Goal: Navigation & Orientation: Understand site structure

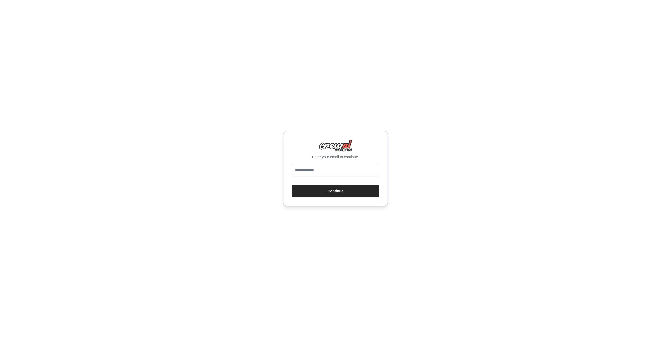
click at [372, 168] on input "email" at bounding box center [335, 170] width 87 height 13
click at [0, 337] on com-1password-button at bounding box center [0, 337] width 0 height 0
click at [350, 170] on input "email" at bounding box center [335, 170] width 87 height 13
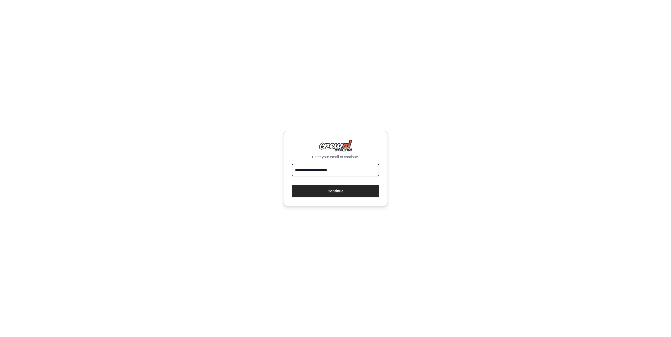
type input "**********"
click at [292, 185] on button "Continue" at bounding box center [335, 191] width 87 height 13
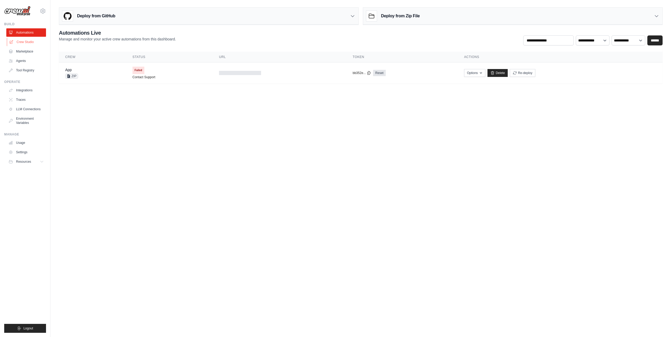
click at [29, 40] on link "Crew Studio" at bounding box center [27, 42] width 40 height 8
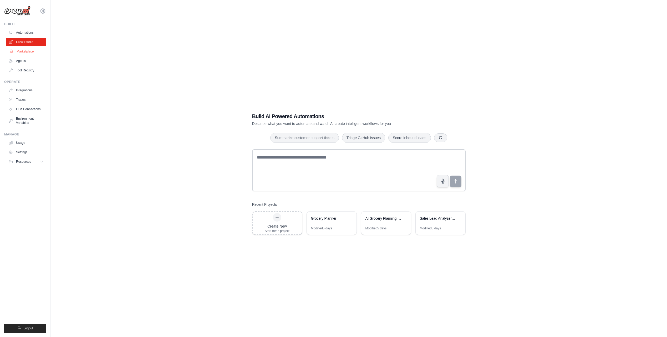
click at [25, 49] on link "Marketplace" at bounding box center [27, 51] width 40 height 8
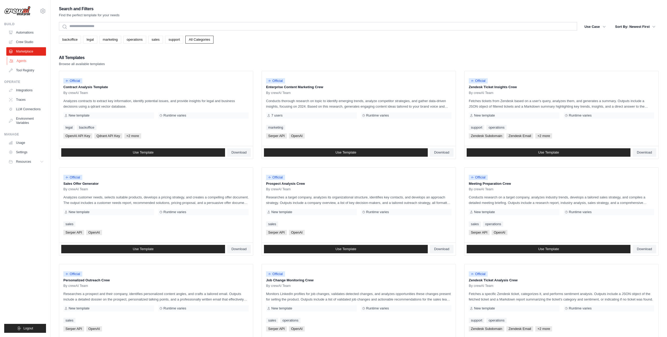
click at [23, 58] on link "Agents" at bounding box center [27, 61] width 40 height 8
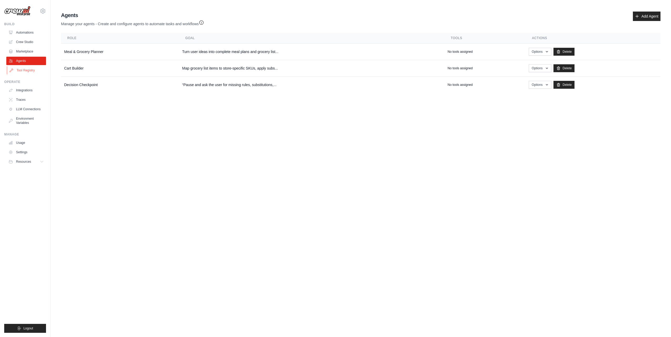
click at [24, 70] on link "Tool Registry" at bounding box center [27, 70] width 40 height 8
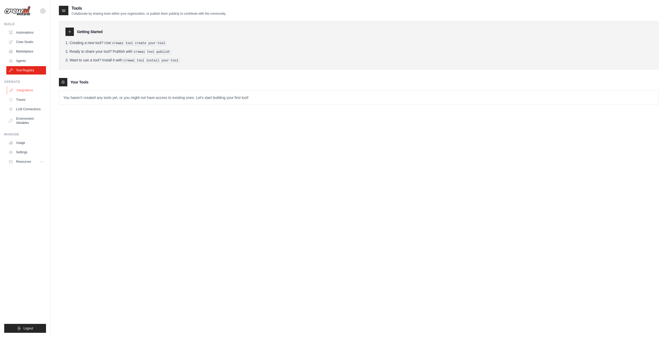
click at [25, 89] on link "Integrations" at bounding box center [27, 90] width 40 height 8
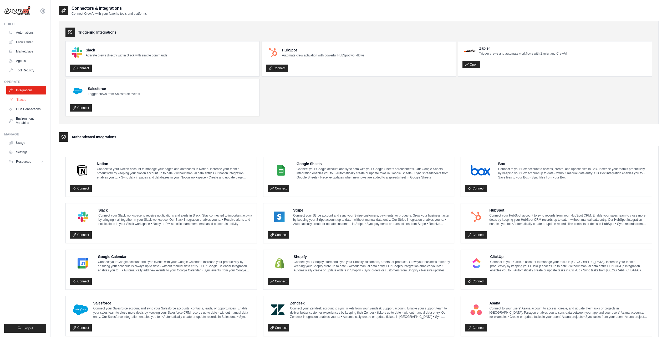
click at [24, 97] on link "Traces" at bounding box center [27, 100] width 40 height 8
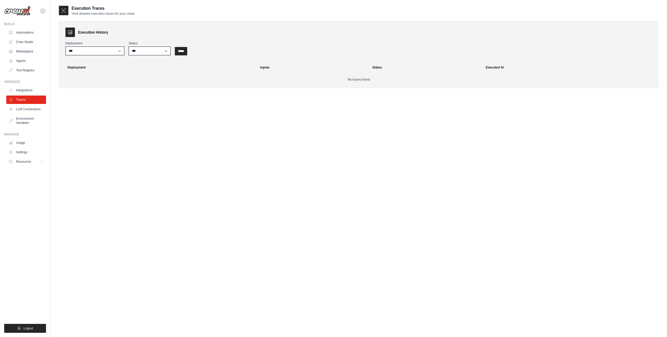
click at [24, 85] on div "Operate Integrations Traces LLM Connections Environment Variables" at bounding box center [25, 103] width 42 height 47
click at [24, 90] on link "Integrations" at bounding box center [27, 90] width 40 height 8
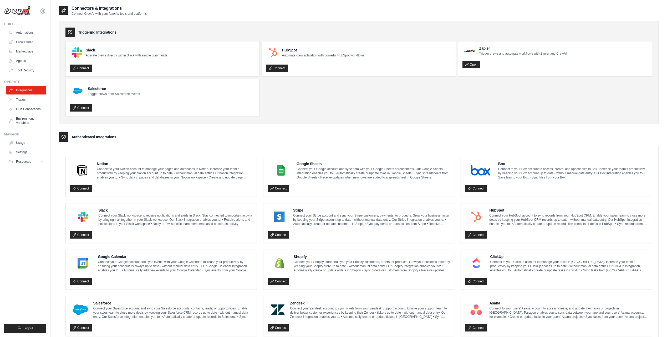
click at [24, 33] on link "Automations" at bounding box center [26, 32] width 40 height 8
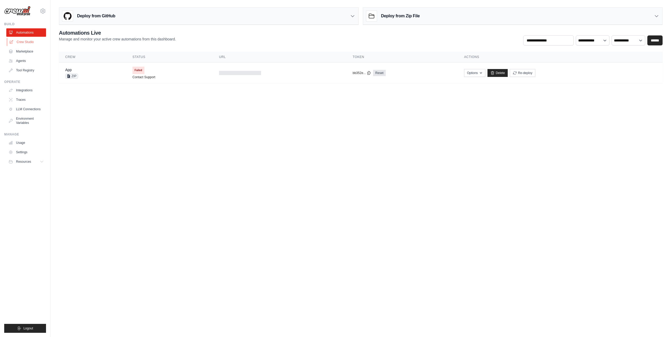
click at [24, 43] on link "Crew Studio" at bounding box center [27, 42] width 40 height 8
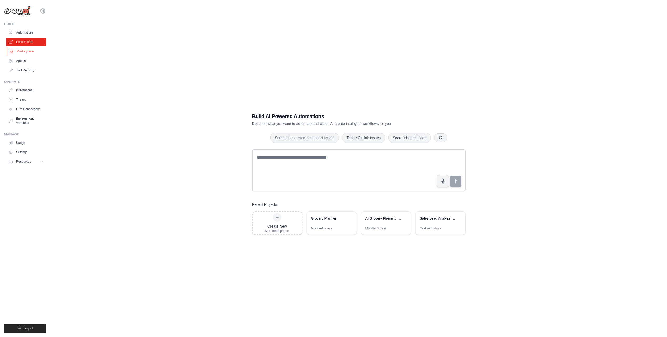
click at [23, 49] on link "Marketplace" at bounding box center [27, 51] width 40 height 8
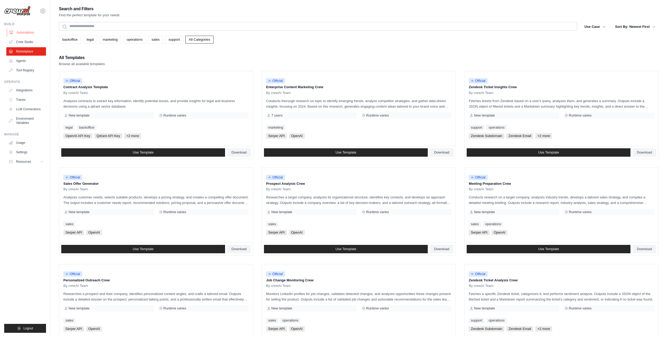
click at [26, 33] on link "Automations" at bounding box center [27, 32] width 40 height 8
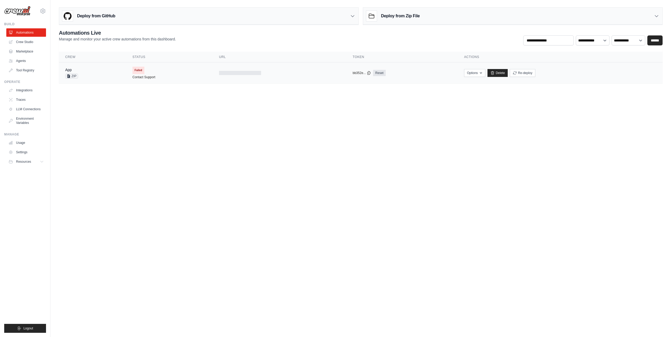
click at [110, 76] on div "App ZIP" at bounding box center [92, 73] width 55 height 12
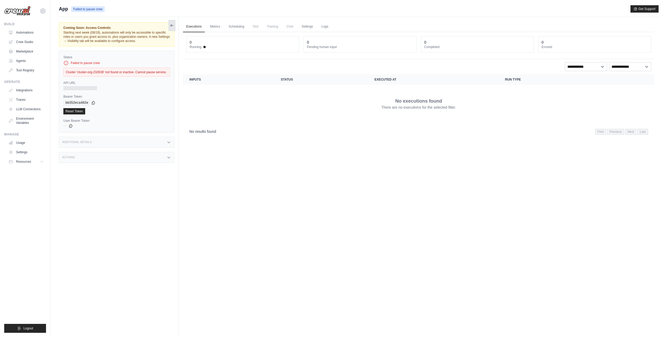
click at [172, 24] on icon at bounding box center [172, 25] width 4 height 4
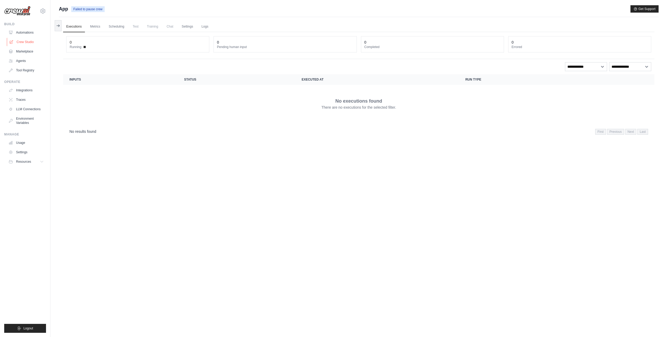
click at [28, 41] on link "Crew Studio" at bounding box center [27, 42] width 40 height 8
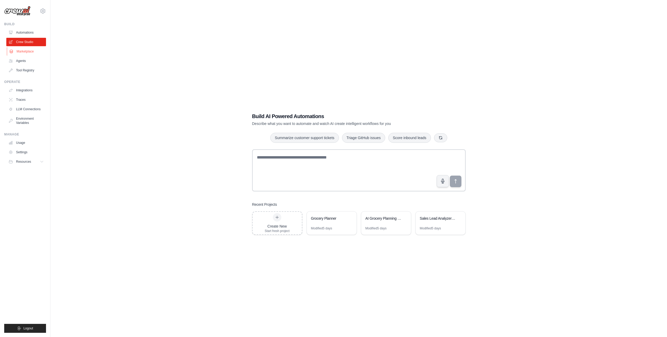
click at [27, 51] on link "Marketplace" at bounding box center [27, 51] width 40 height 8
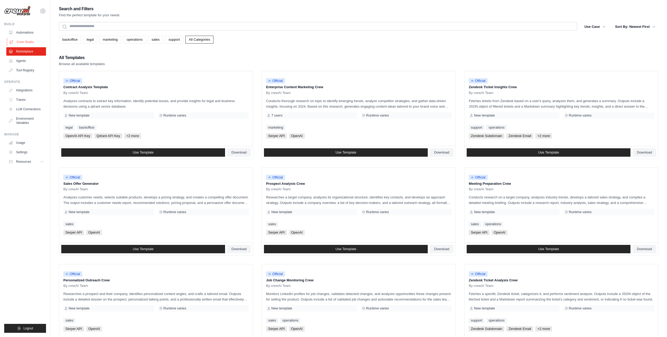
click at [24, 41] on link "Crew Studio" at bounding box center [27, 42] width 40 height 8
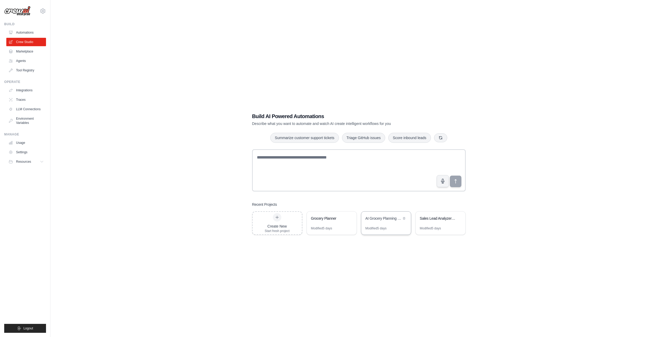
click at [383, 221] on div "AI Grocery Planning & Recipe Assistant" at bounding box center [383, 219] width 36 height 6
click at [444, 224] on div "Sales Lead Analyzer & Router" at bounding box center [440, 219] width 50 height 15
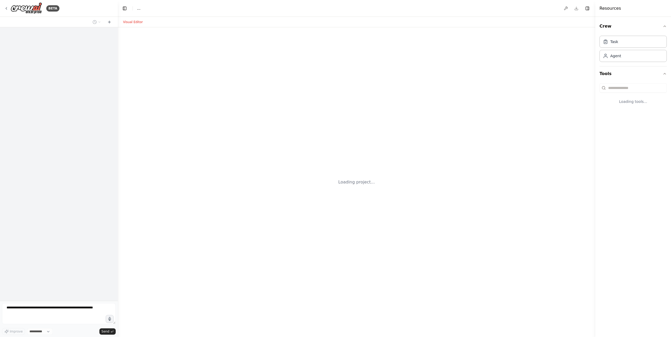
select select "****"
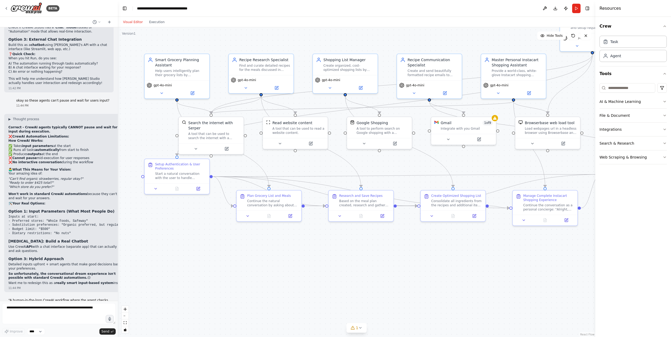
scroll to position [4144, 0]
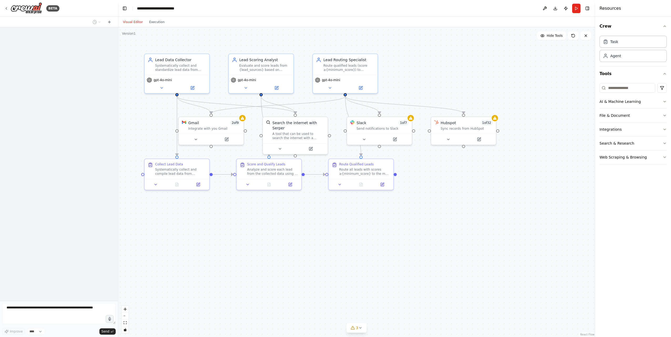
scroll to position [292, 0]
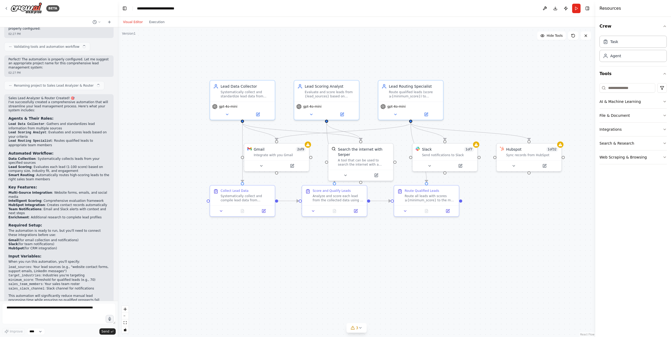
drag, startPoint x: 438, startPoint y: 220, endPoint x: 495, endPoint y: 244, distance: 61.7
click at [495, 244] on div ".deletable-edge-delete-btn { width: 20px; height: 20px; border: 0px solid #ffff…" at bounding box center [356, 182] width 477 height 310
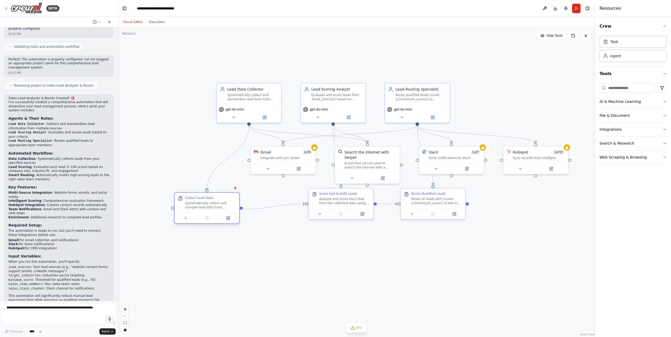
drag, startPoint x: 253, startPoint y: 196, endPoint x: 211, endPoint y: 203, distance: 42.5
click at [211, 203] on div "Collect Lead Data Systematically collect and compile lead data from {lead_sourc…" at bounding box center [210, 203] width 51 height 14
drag, startPoint x: 353, startPoint y: 221, endPoint x: 356, endPoint y: 232, distance: 11.7
click at [356, 223] on div "Score and Qualify Leads Analyze and score each lead from the collected data usi…" at bounding box center [343, 213] width 65 height 20
drag, startPoint x: 441, startPoint y: 216, endPoint x: 463, endPoint y: 236, distance: 29.8
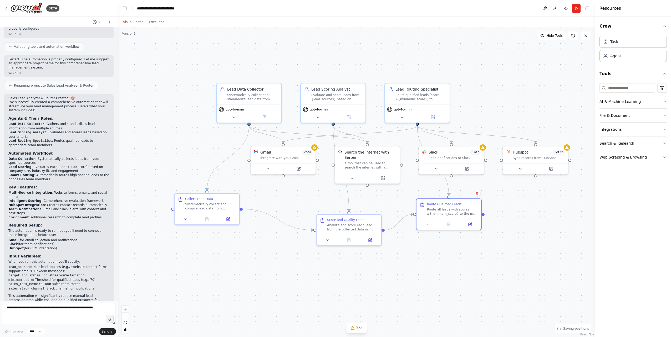
click at [463, 236] on div ".deletable-edge-delete-btn { width: 20px; height: 20px; border: 0px solid #ffff…" at bounding box center [356, 182] width 477 height 310
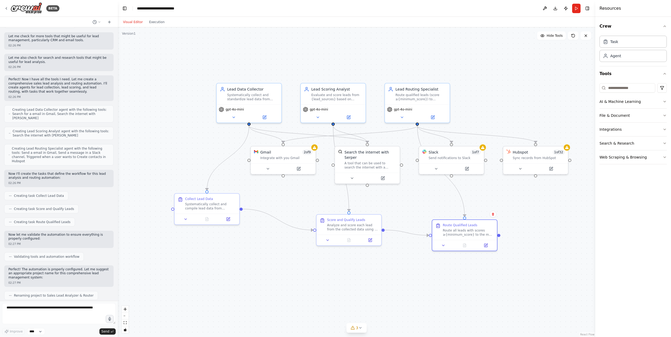
scroll to position [0, 0]
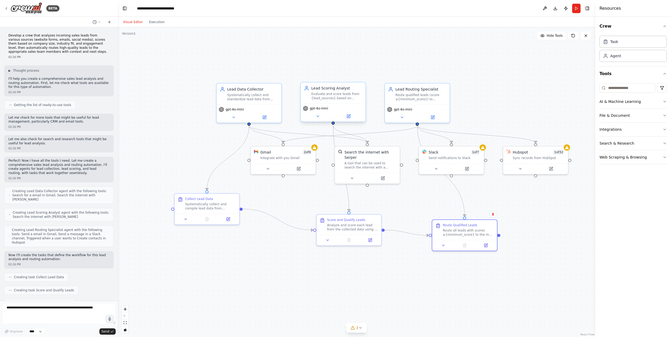
drag, startPoint x: 262, startPoint y: 93, endPoint x: 305, endPoint y: 86, distance: 43.5
click at [229, 59] on div ".deletable-edge-delete-btn { width: 20px; height: 20px; border: 0px solid #ffff…" at bounding box center [356, 182] width 477 height 310
drag, startPoint x: 320, startPoint y: 99, endPoint x: 337, endPoint y: 69, distance: 33.9
click at [337, 69] on div "Evaluate and score leads from {lead_sources} based on company size, industry fi…" at bounding box center [352, 70] width 51 height 8
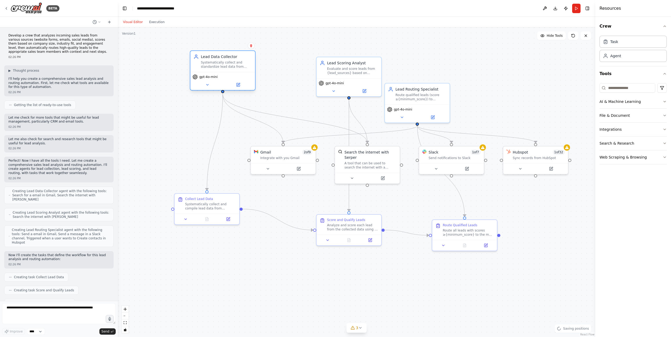
drag, startPoint x: 234, startPoint y: 87, endPoint x: 227, endPoint y: 69, distance: 19.3
click at [212, 68] on div "Lead Data Collector Systematically collect and standardize lead data from {lead…" at bounding box center [222, 61] width 65 height 21
drag, startPoint x: 430, startPoint y: 91, endPoint x: 479, endPoint y: 72, distance: 52.8
click at [457, 87] on div "Route qualified leads (score ≥{minimum_score}) to appropriate sales team member…" at bounding box center [431, 91] width 51 height 8
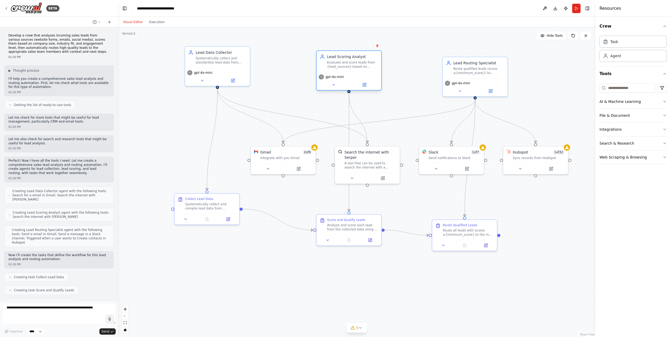
drag, startPoint x: 367, startPoint y: 73, endPoint x: 368, endPoint y: 65, distance: 7.2
click at [368, 65] on div "Lead Scoring Analyst Evaluate and score leads from {lead_sources} based on comp…" at bounding box center [349, 70] width 66 height 40
click at [204, 206] on div "Systematically collect and compile lead data from {lead_sources} including webs…" at bounding box center [210, 205] width 51 height 8
click at [228, 218] on icon at bounding box center [228, 218] width 2 height 2
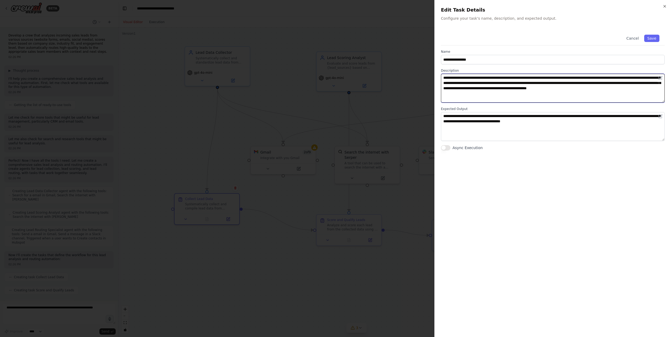
drag, startPoint x: 485, startPoint y: 96, endPoint x: 444, endPoint y: 78, distance: 44.7
click at [444, 78] on textarea "**********" at bounding box center [553, 88] width 224 height 29
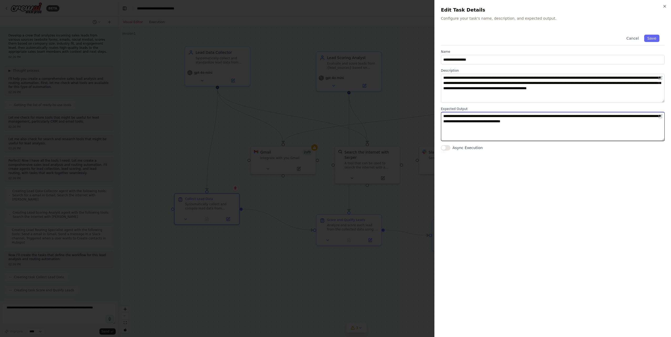
drag, startPoint x: 450, startPoint y: 117, endPoint x: 556, endPoint y: 115, distance: 105.9
click at [556, 115] on textarea "**********" at bounding box center [553, 126] width 224 height 29
click at [382, 136] on div at bounding box center [335, 168] width 671 height 337
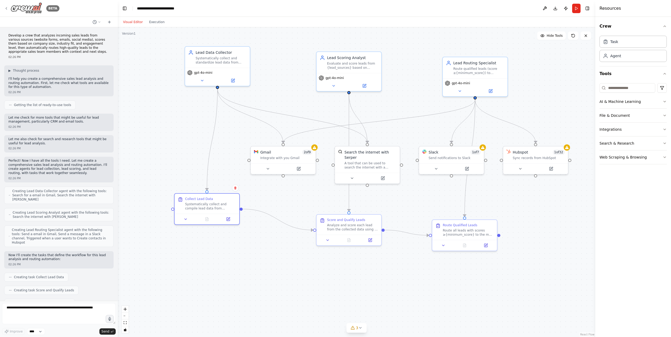
click at [6, 8] on icon at bounding box center [6, 8] width 1 height 2
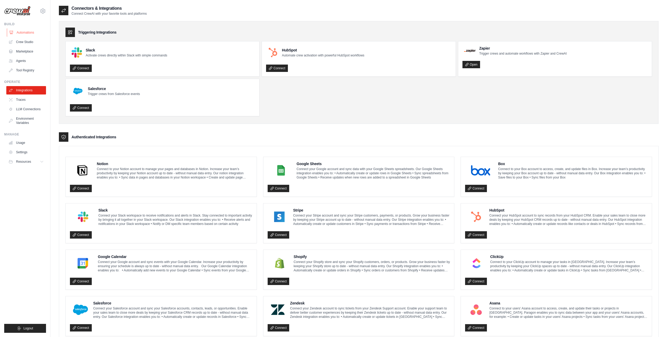
click at [29, 31] on link "Automations" at bounding box center [27, 32] width 40 height 8
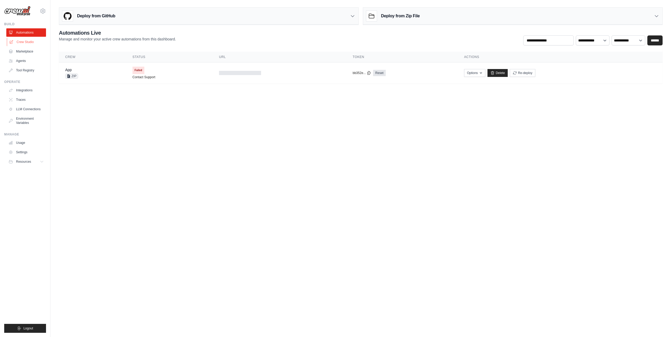
click at [22, 39] on link "Crew Studio" at bounding box center [27, 42] width 40 height 8
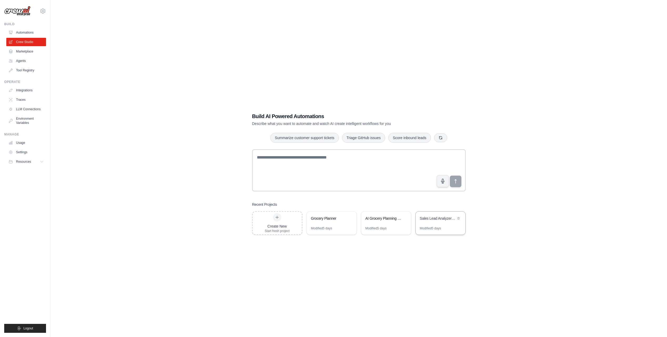
click at [422, 226] on div "Sales Lead Analyzer & Router" at bounding box center [440, 219] width 50 height 15
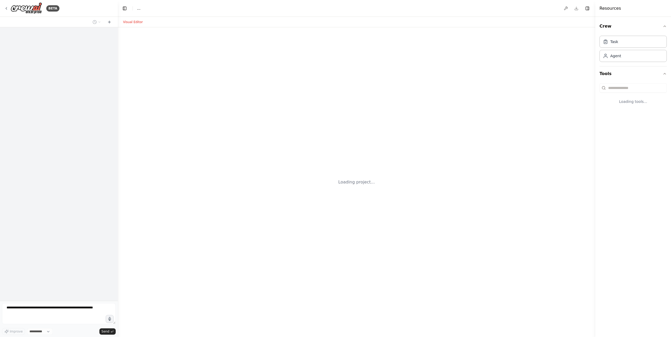
select select "****"
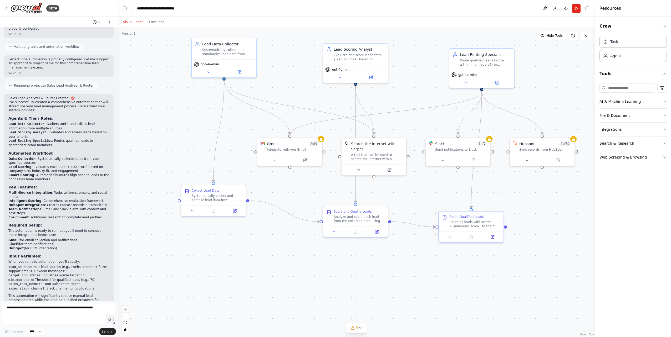
drag, startPoint x: 244, startPoint y: 243, endPoint x: 327, endPoint y: 266, distance: 86.8
click at [327, 266] on div ".deletable-edge-delete-btn { width: 20px; height: 20px; border: 0px solid #ffff…" at bounding box center [356, 182] width 477 height 310
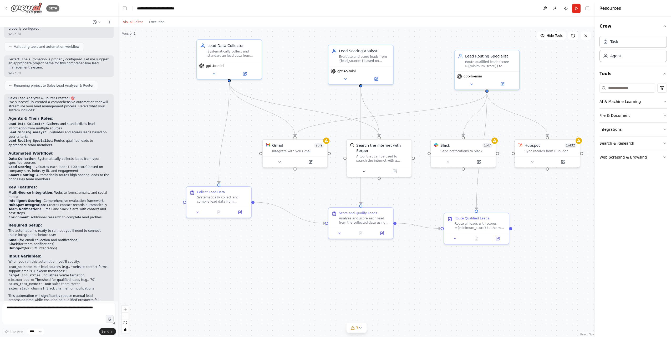
click at [7, 7] on icon at bounding box center [6, 8] width 4 height 4
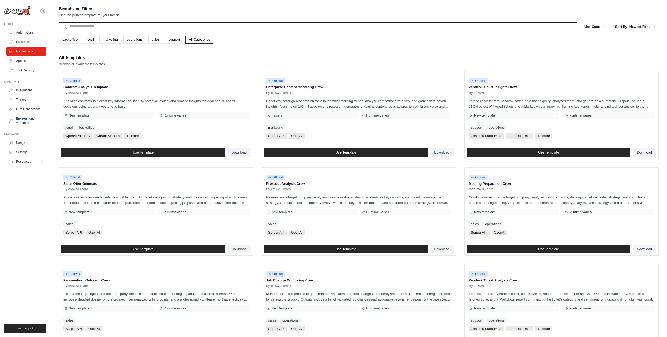
click at [193, 23] on input "text" at bounding box center [318, 26] width 518 height 8
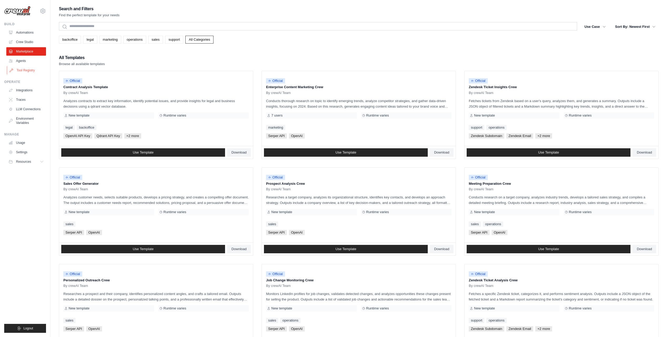
click at [25, 68] on link "Tool Registry" at bounding box center [27, 70] width 40 height 8
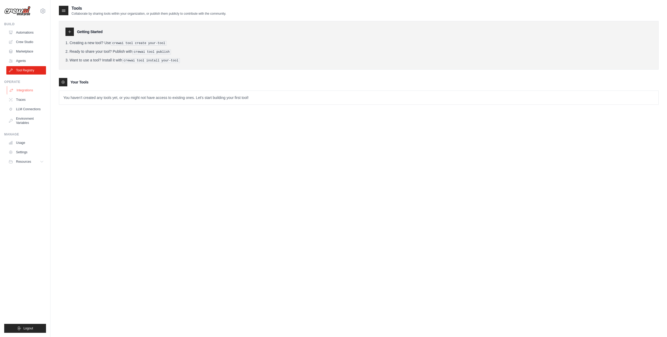
click at [29, 88] on link "Integrations" at bounding box center [27, 90] width 40 height 8
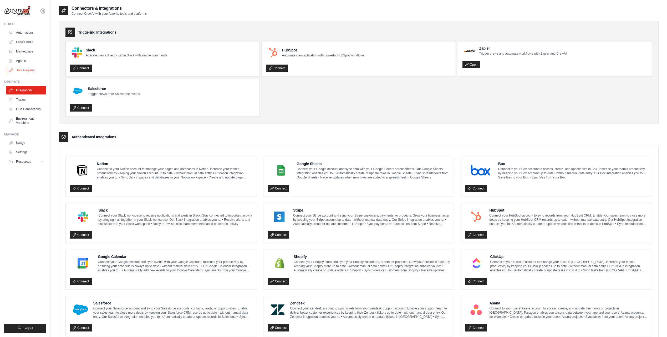
click at [23, 69] on link "Tool Registry" at bounding box center [27, 70] width 40 height 8
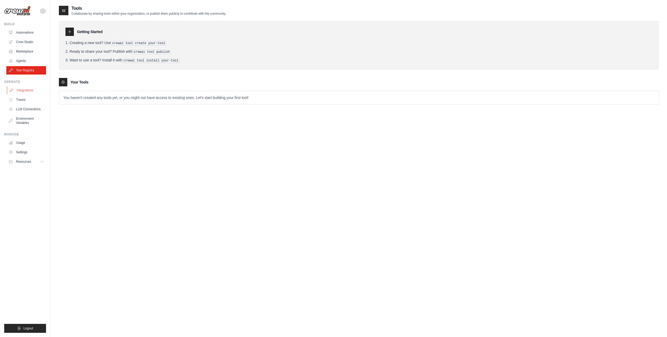
click at [27, 91] on link "Integrations" at bounding box center [27, 90] width 40 height 8
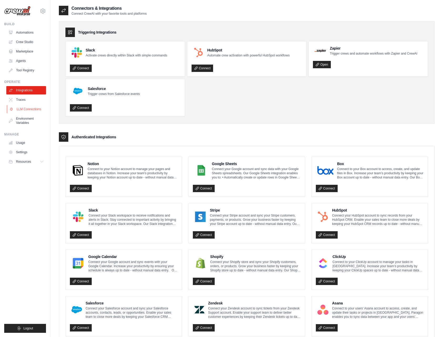
click at [32, 109] on link "LLM Connections" at bounding box center [27, 109] width 40 height 8
